Goal: Task Accomplishment & Management: Use online tool/utility

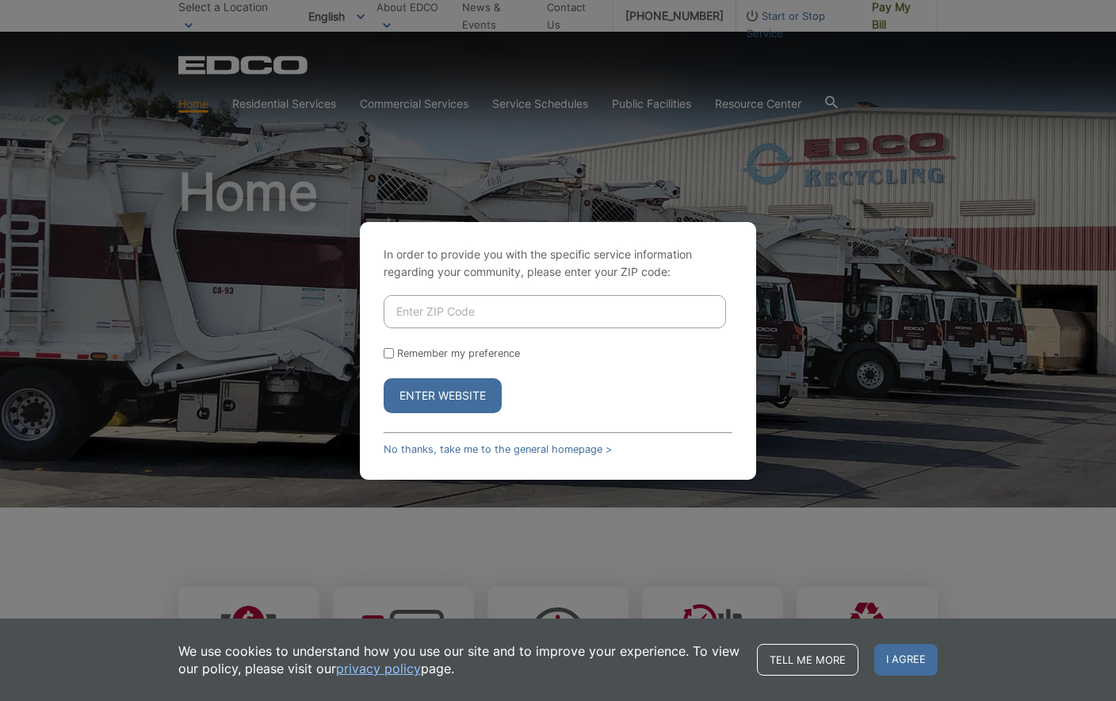
click at [525, 324] on input "Enter ZIP Code" at bounding box center [555, 311] width 342 height 33
type input "92061"
click at [454, 397] on button "Enter Website" at bounding box center [443, 395] width 118 height 35
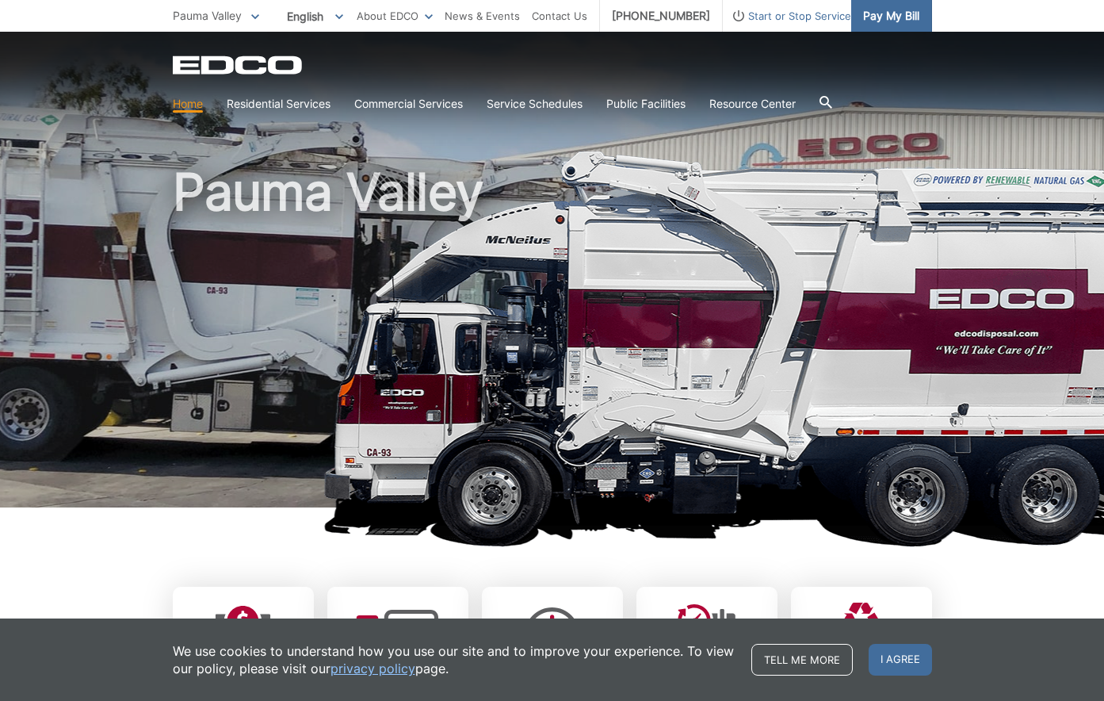
click at [921, 21] on link "Pay My Bill" at bounding box center [891, 16] width 81 height 32
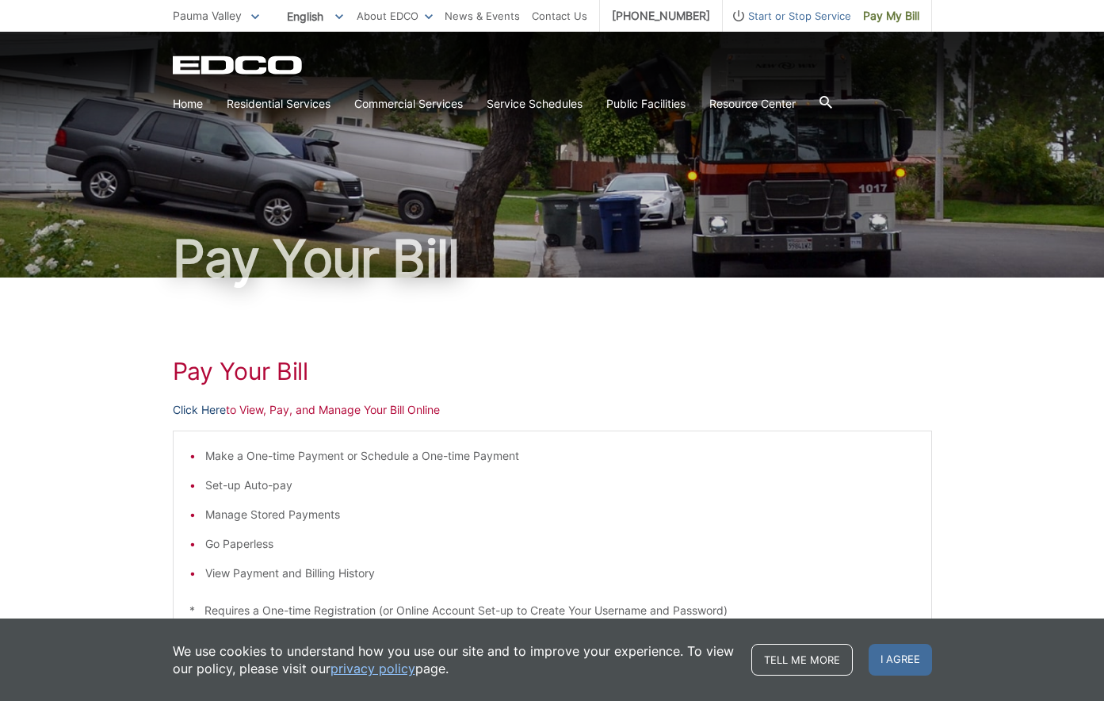
click at [201, 409] on link "Click Here" at bounding box center [199, 409] width 53 height 17
